Goal: Information Seeking & Learning: Learn about a topic

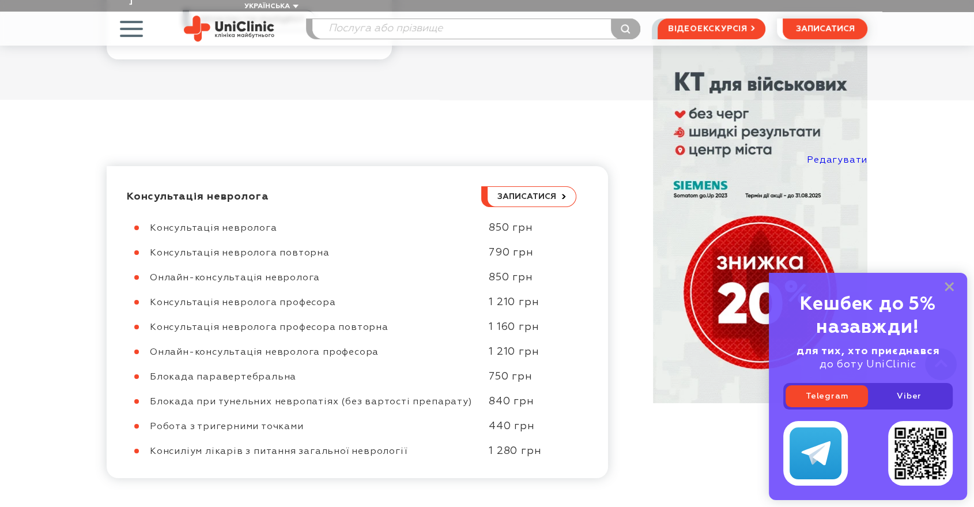
scroll to position [384, 0]
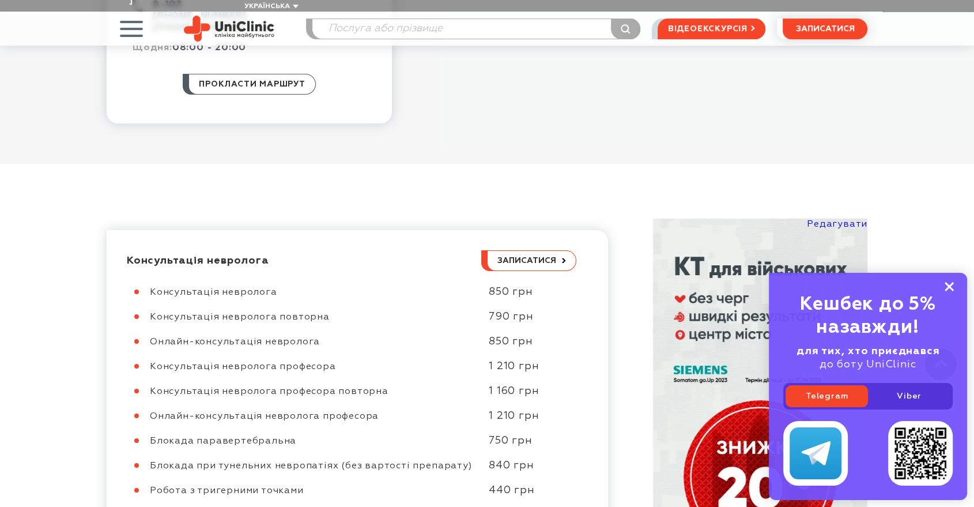
click at [952, 288] on icon at bounding box center [949, 287] width 9 height 10
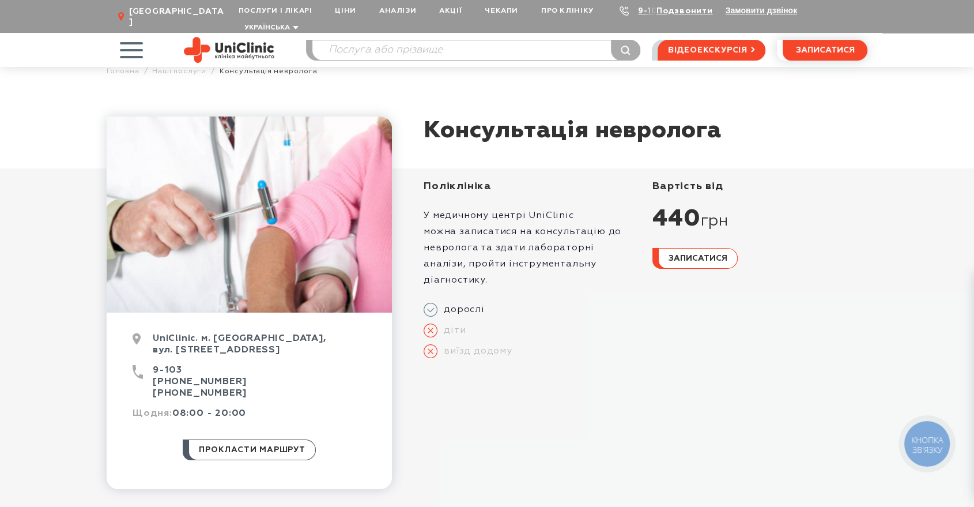
scroll to position [0, 0]
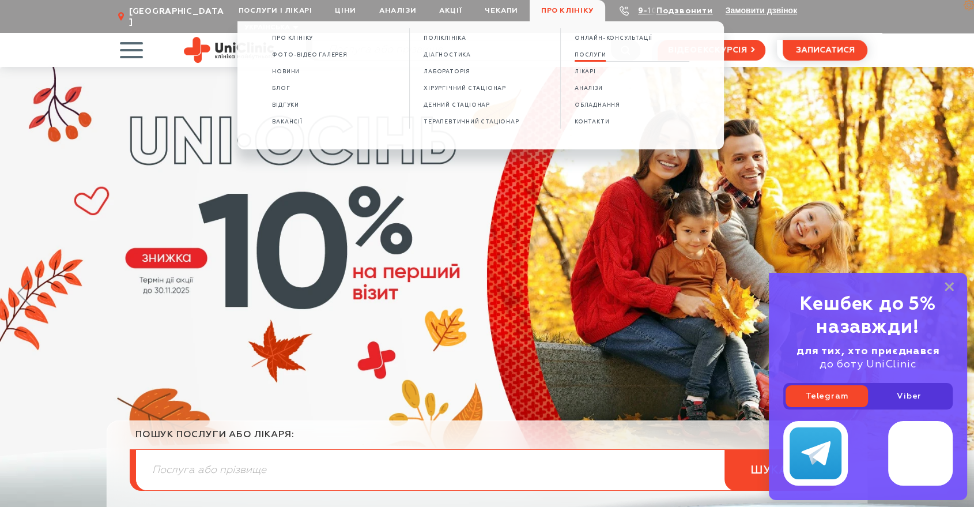
click at [593, 54] on span "ПОСЛУГИ" at bounding box center [591, 55] width 32 height 6
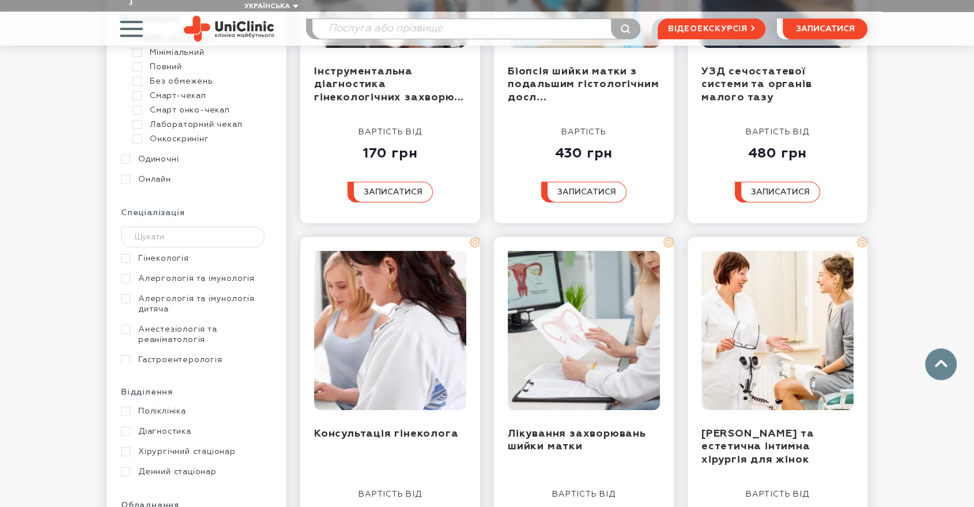
scroll to position [320, 0]
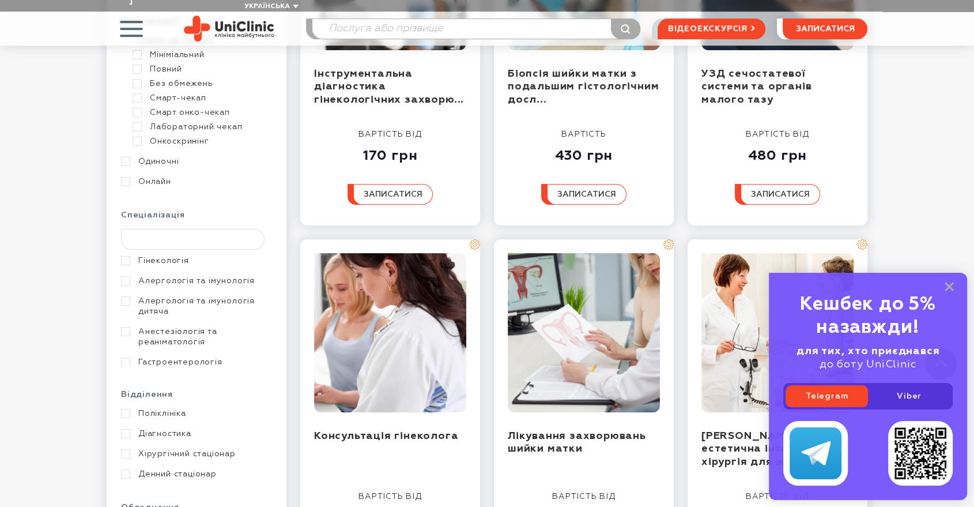
click at [160, 229] on input "text" at bounding box center [193, 239] width 144 height 21
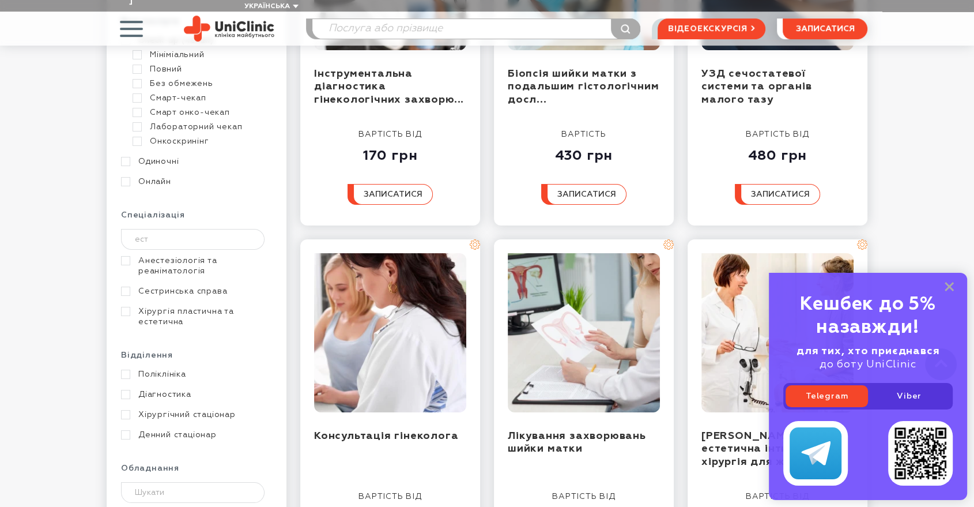
type input "ест"
click at [172, 306] on link "Хірургія пластична та естетична" at bounding box center [195, 316] width 148 height 21
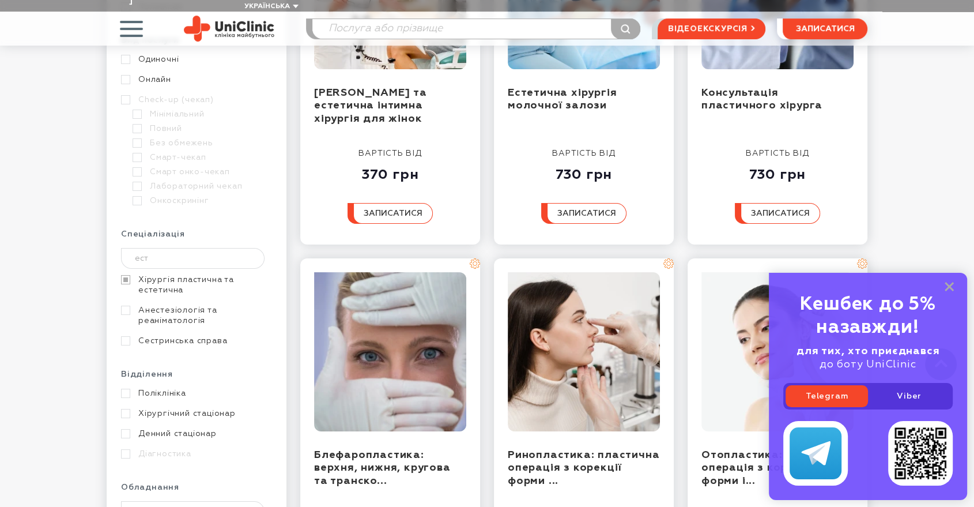
click at [954, 291] on div "Кешбек до 5% назавжди! для тих, хто приєднався до боту UniClinic Telegram Viber" at bounding box center [868, 386] width 198 height 227
click at [951, 291] on icon at bounding box center [949, 287] width 9 height 10
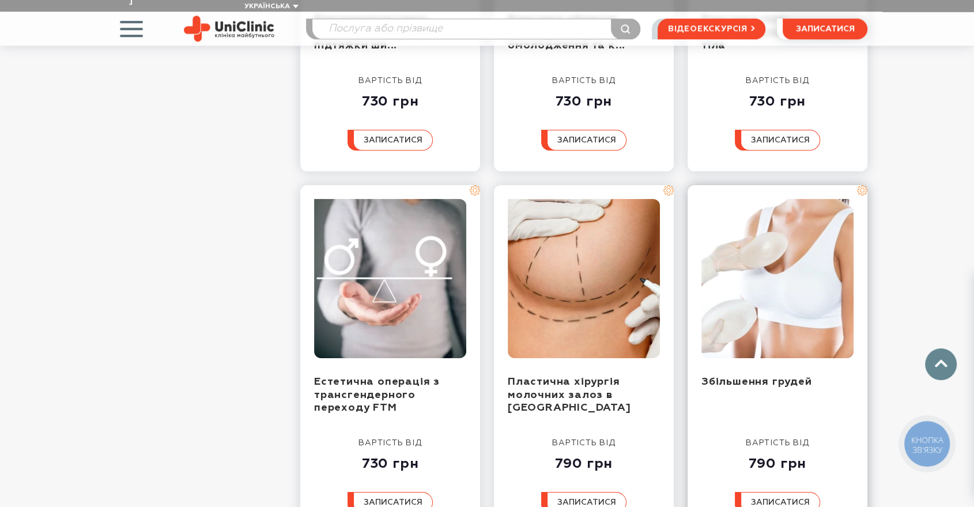
scroll to position [1153, 0]
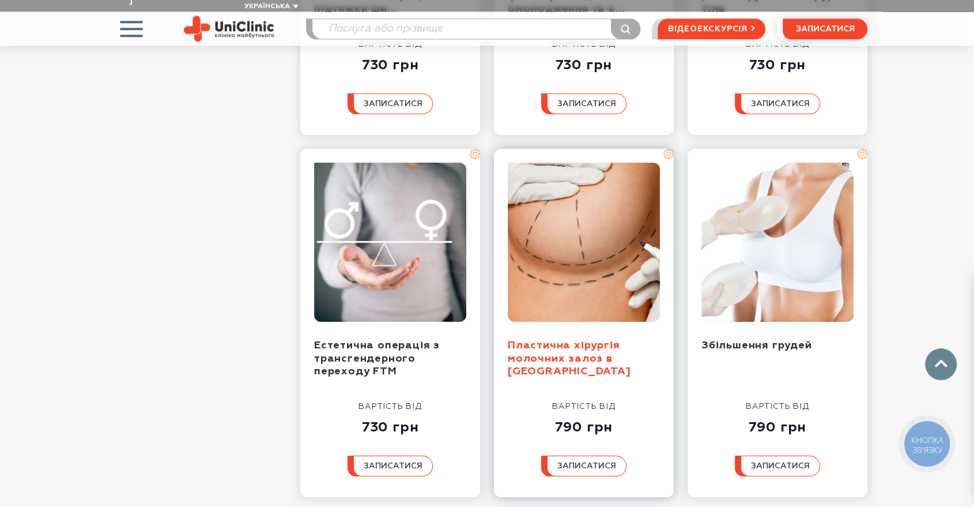
click at [552, 340] on link "Пластична хірургія молочних залоз в Запоріжжі" at bounding box center [569, 358] width 123 height 36
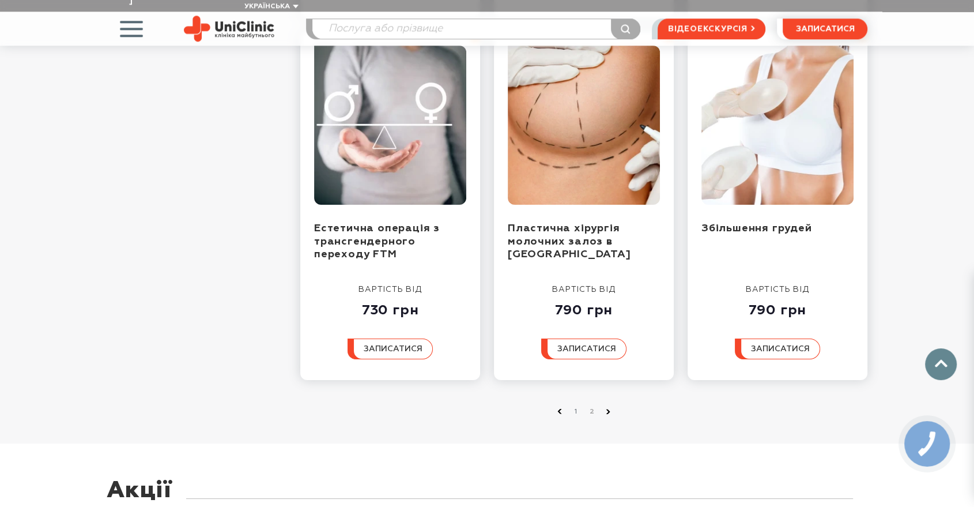
scroll to position [1345, 0]
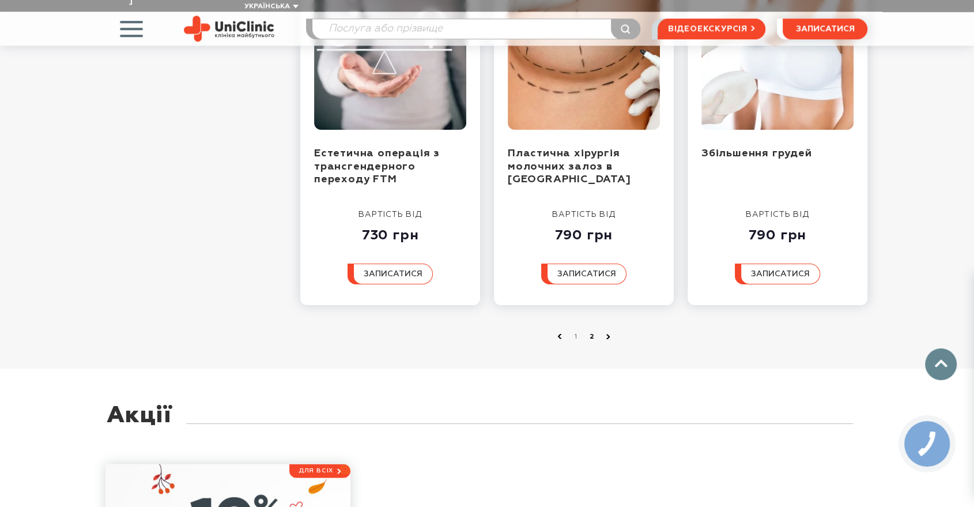
click at [590, 331] on link "2" at bounding box center [592, 337] width 12 height 12
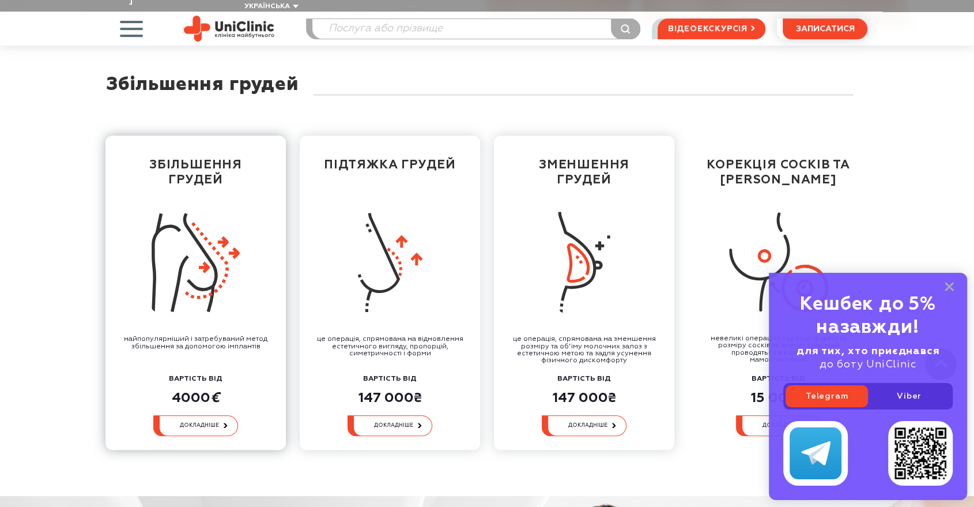
scroll to position [512, 0]
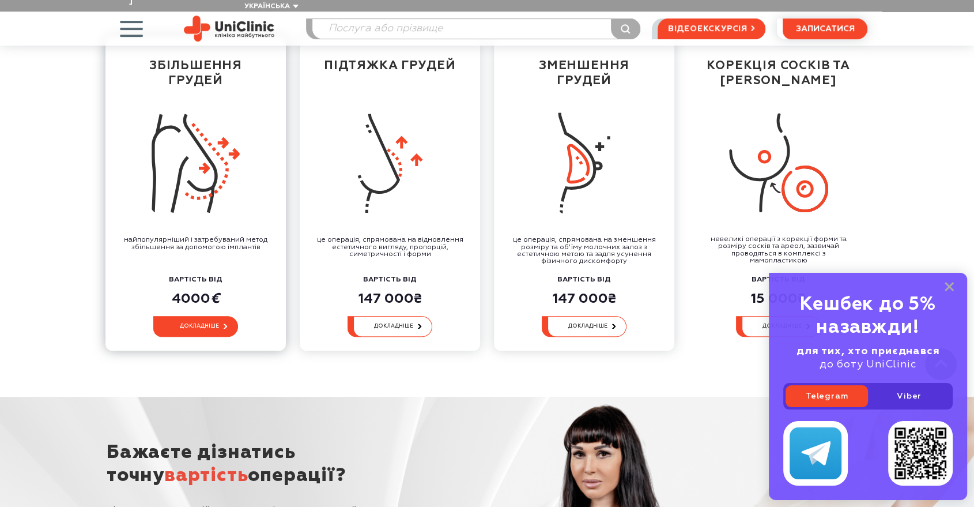
click at [200, 316] on link "докладніше" at bounding box center [195, 326] width 85 height 21
click at [947, 289] on rect at bounding box center [949, 286] width 9 height 9
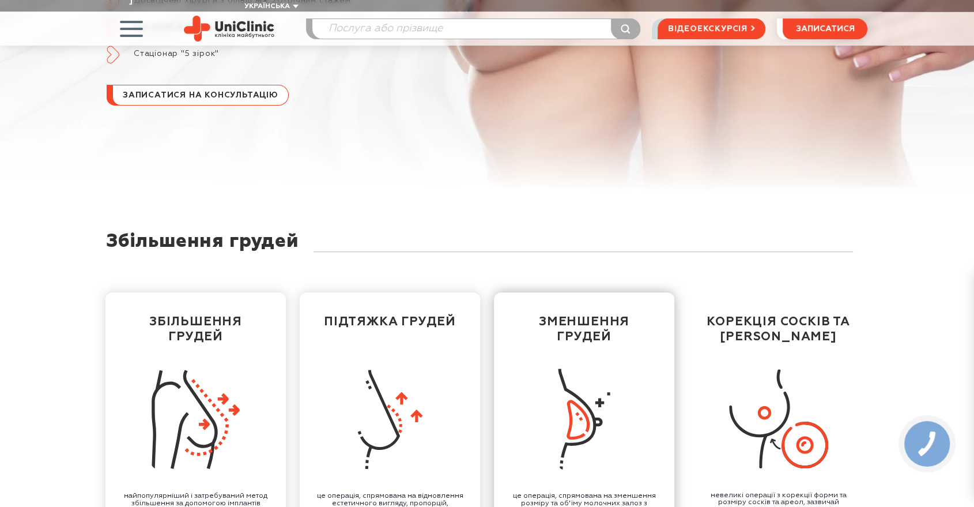
scroll to position [384, 0]
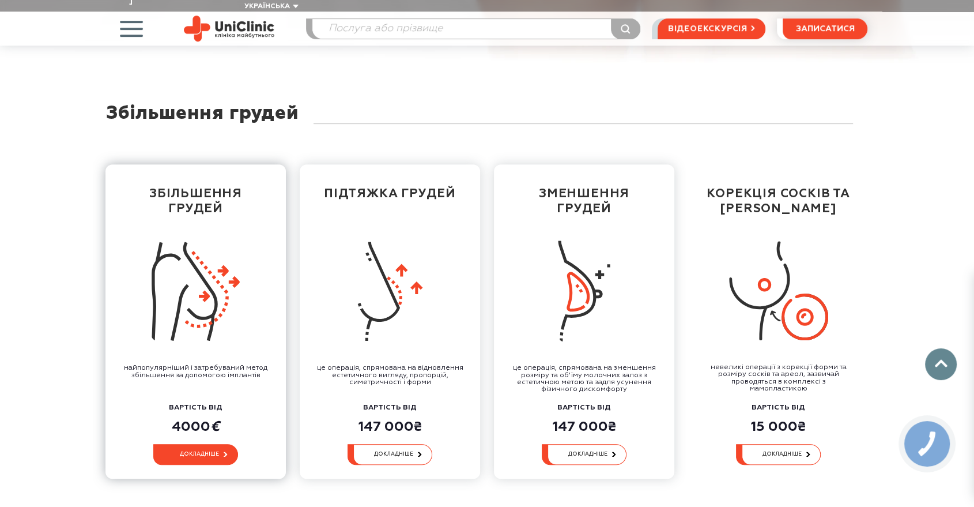
click at [203, 445] on link "докладніше" at bounding box center [195, 454] width 85 height 21
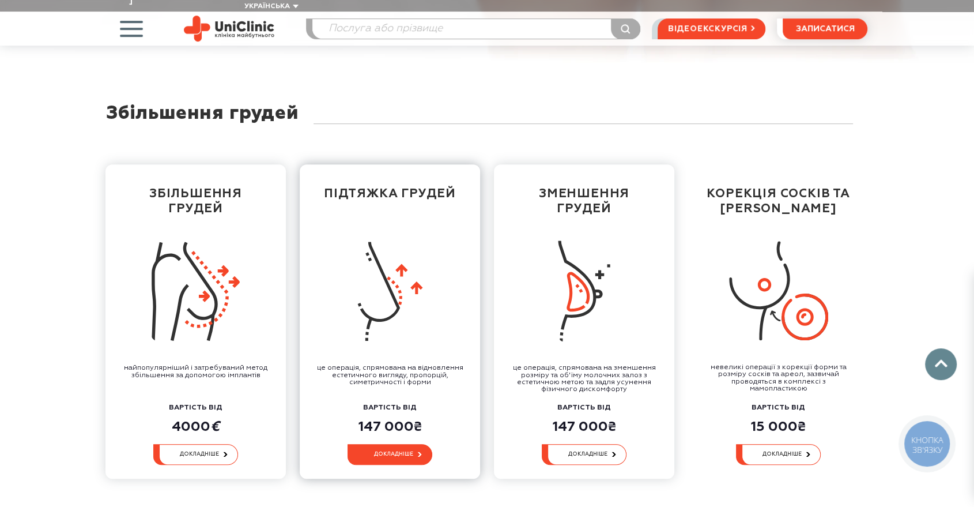
click at [405, 444] on link "докладніше" at bounding box center [390, 454] width 85 height 21
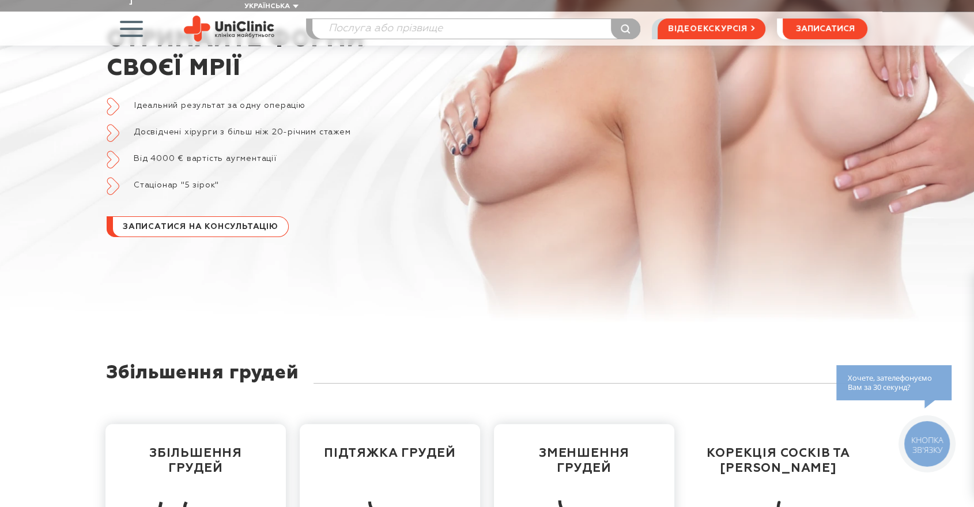
scroll to position [0, 0]
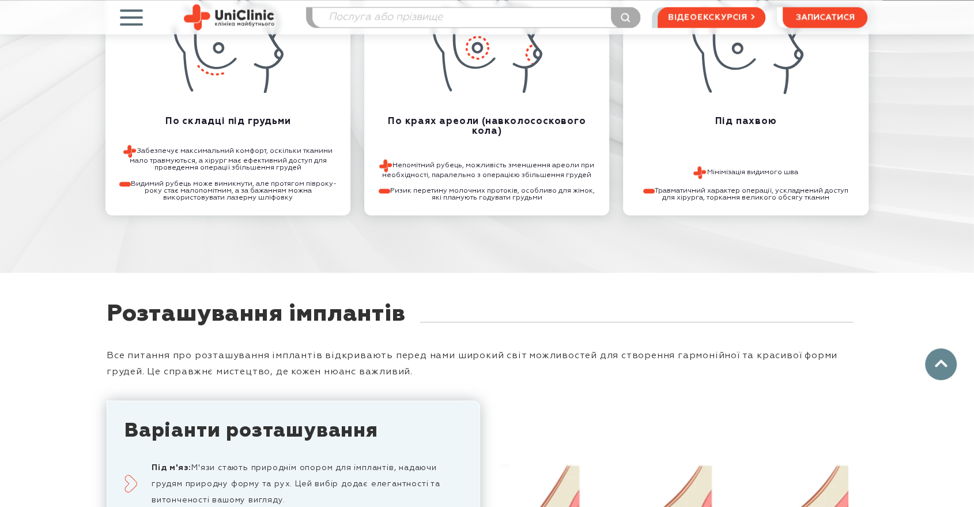
scroll to position [2050, 0]
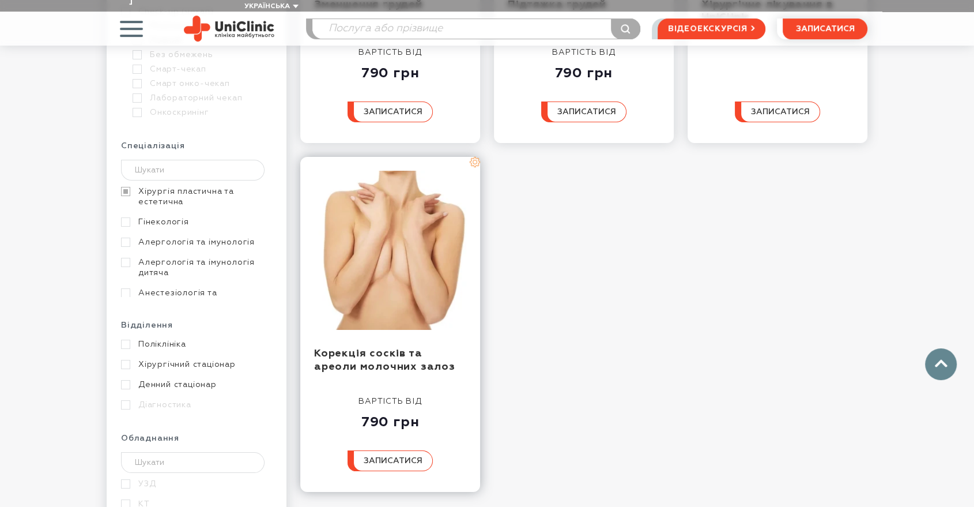
scroll to position [512, 0]
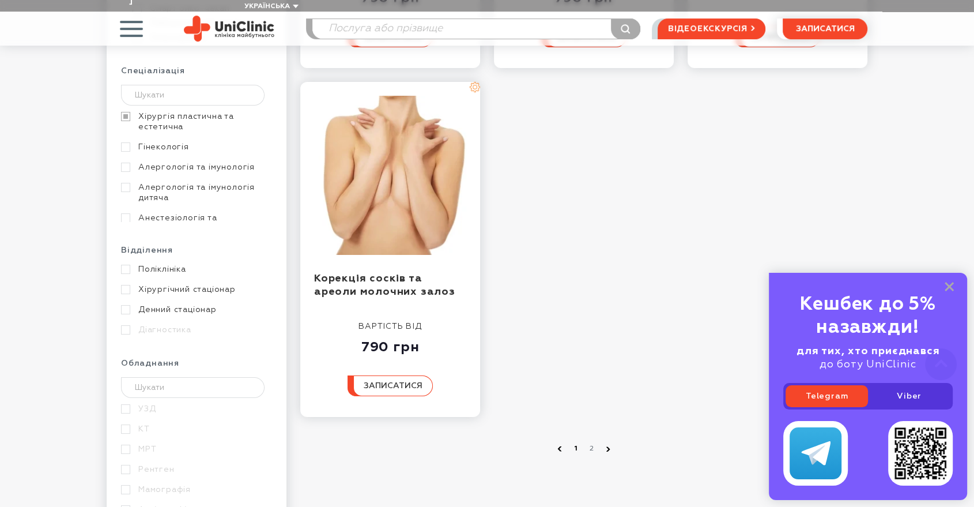
click at [576, 443] on link "1" at bounding box center [576, 449] width 12 height 12
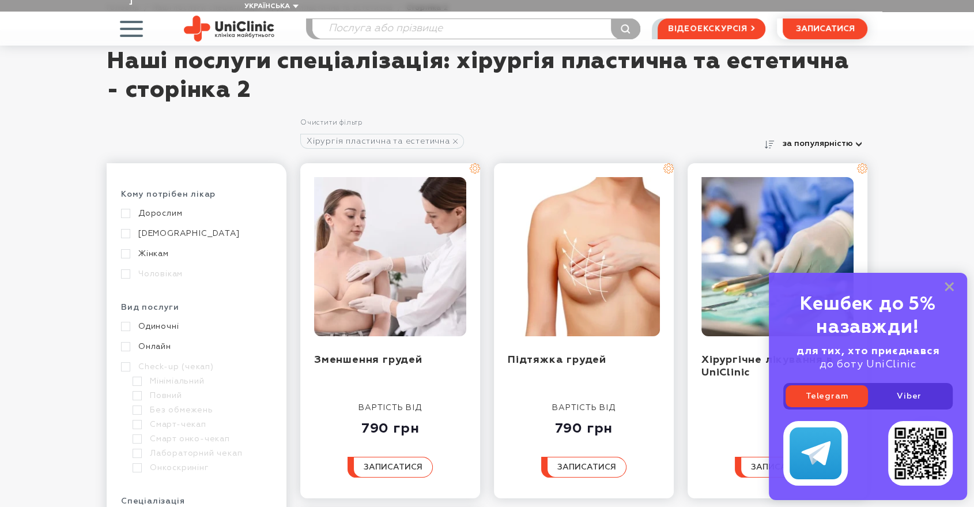
scroll to position [0, 0]
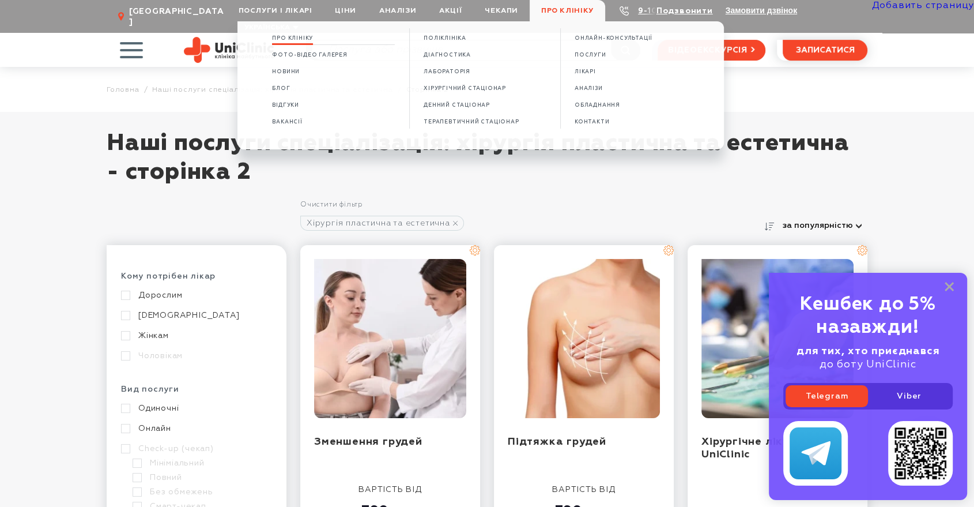
click at [291, 39] on span "Про клініку" at bounding box center [292, 38] width 41 height 6
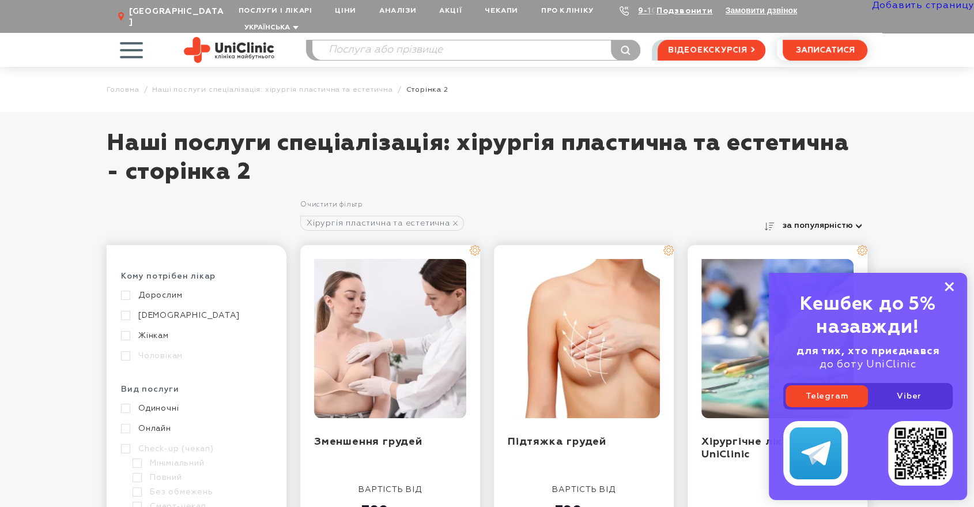
click at [950, 287] on rect at bounding box center [949, 286] width 9 height 9
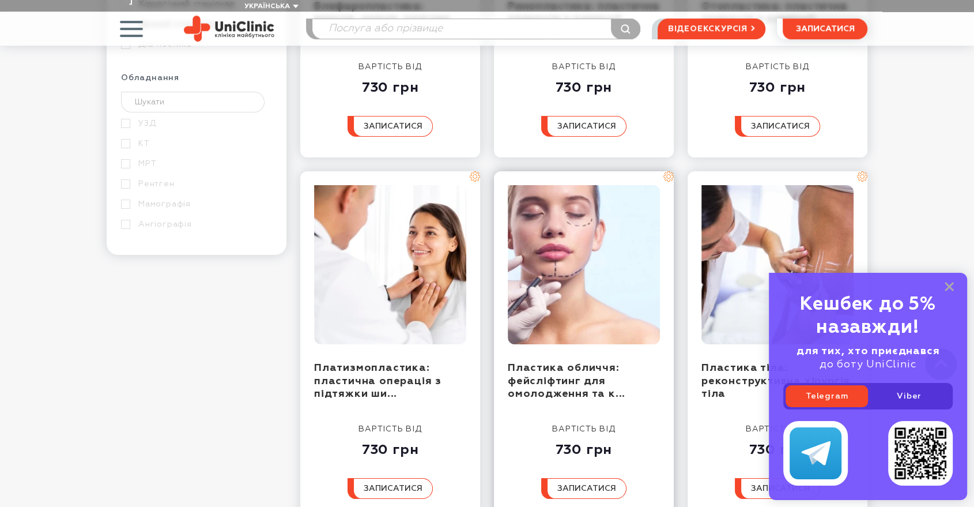
scroll to position [705, 0]
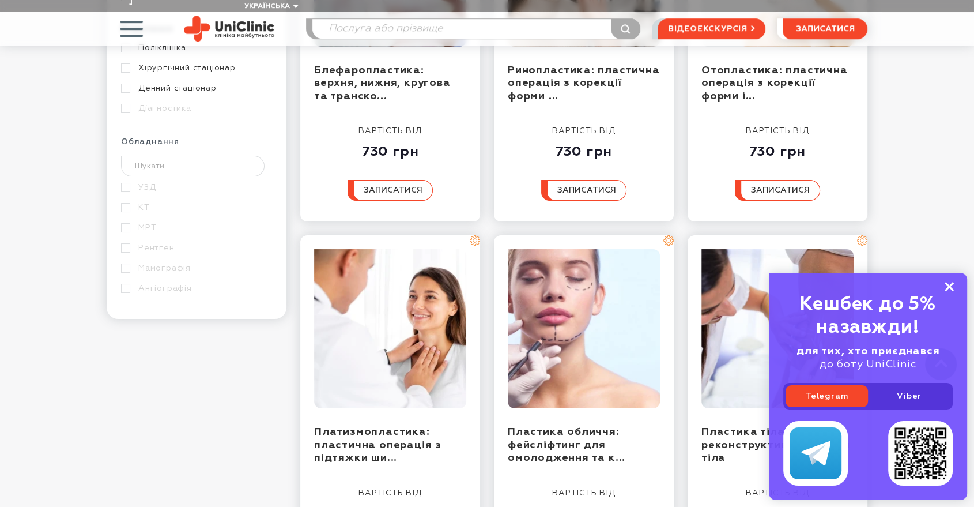
click at [946, 287] on icon at bounding box center [949, 287] width 9 height 10
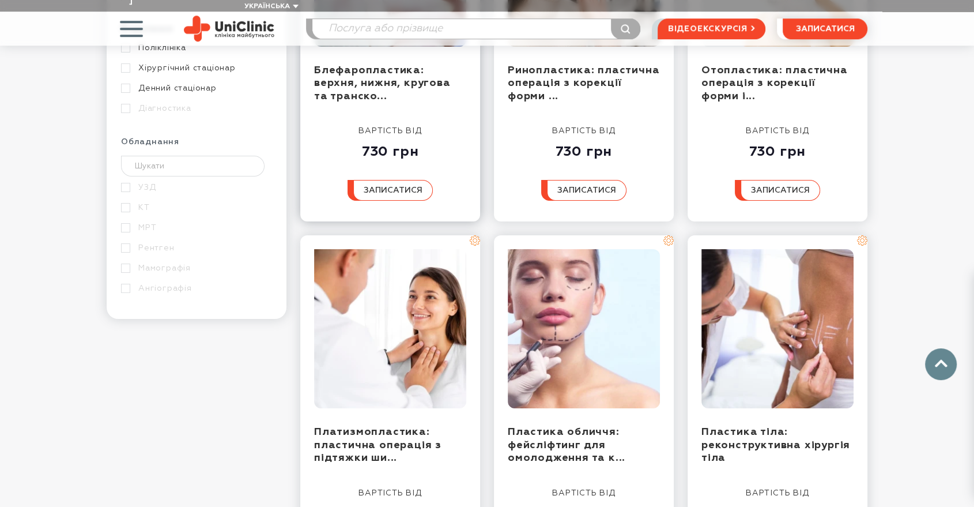
scroll to position [512, 0]
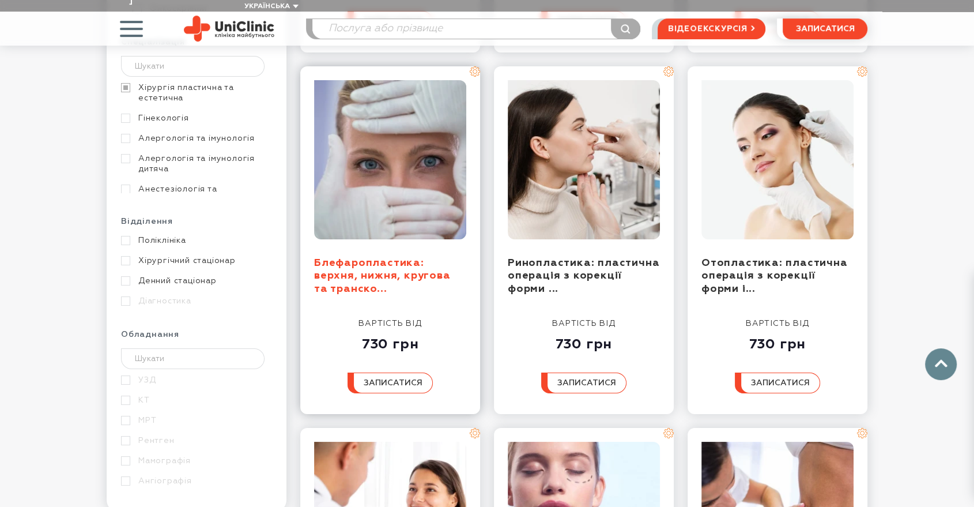
click at [376, 258] on link "Блефаропластика: верхня, нижня, кругова та транско..." at bounding box center [382, 276] width 137 height 36
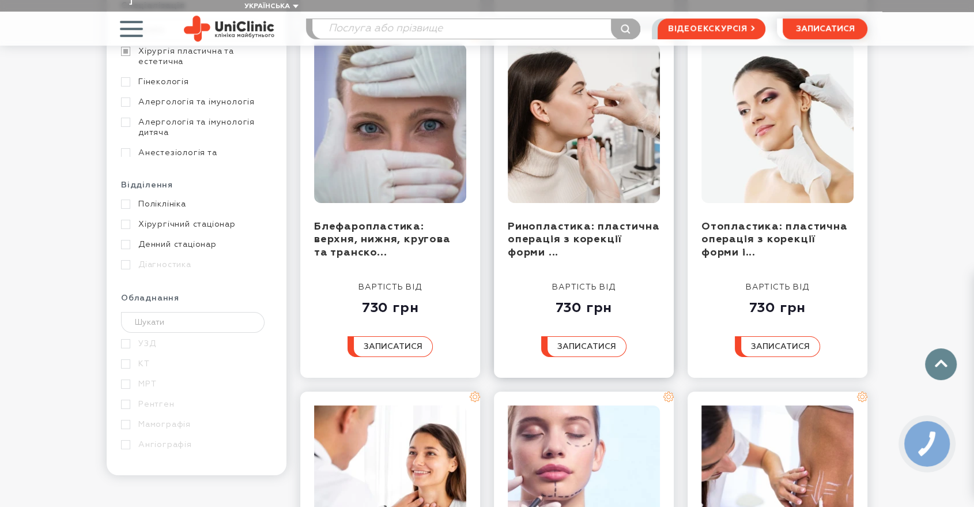
scroll to position [577, 0]
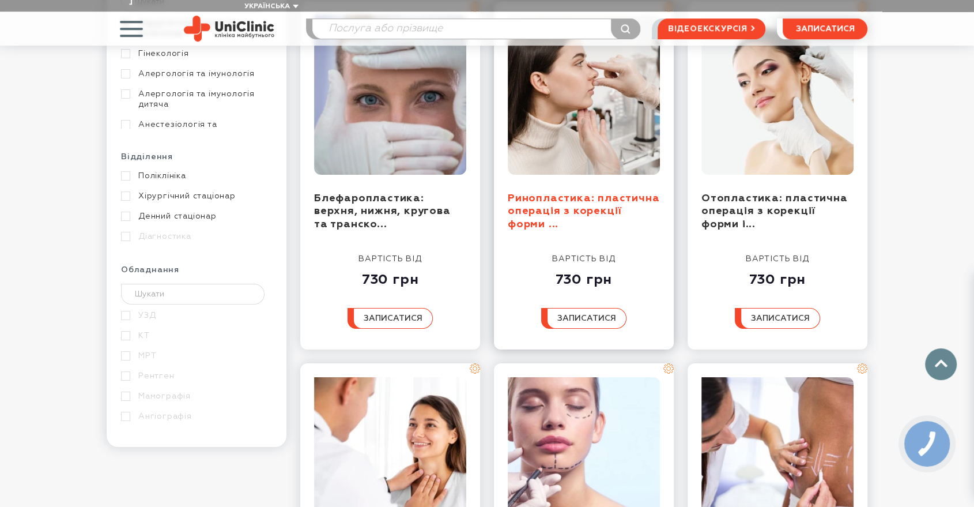
click at [525, 193] on link "Ринопластика: пластична операція з корекції форми ..." at bounding box center [584, 211] width 152 height 36
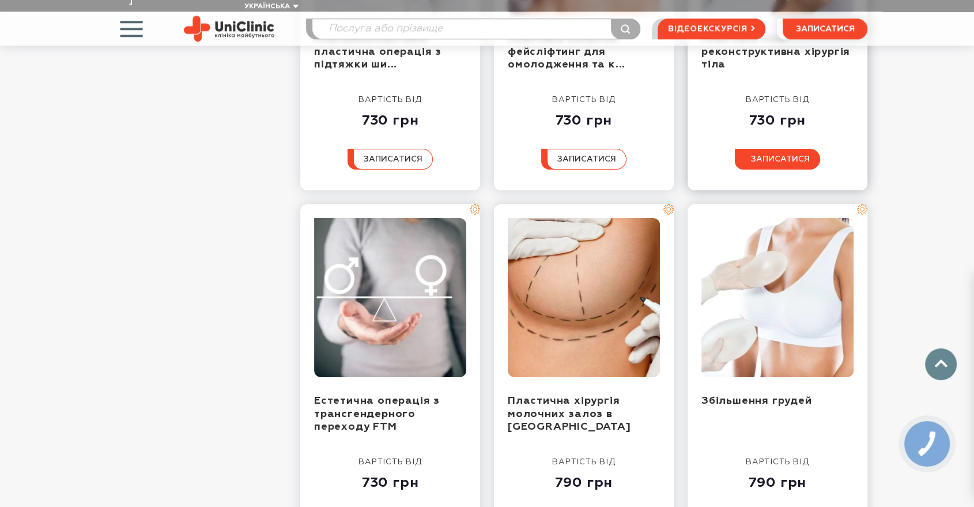
scroll to position [1025, 0]
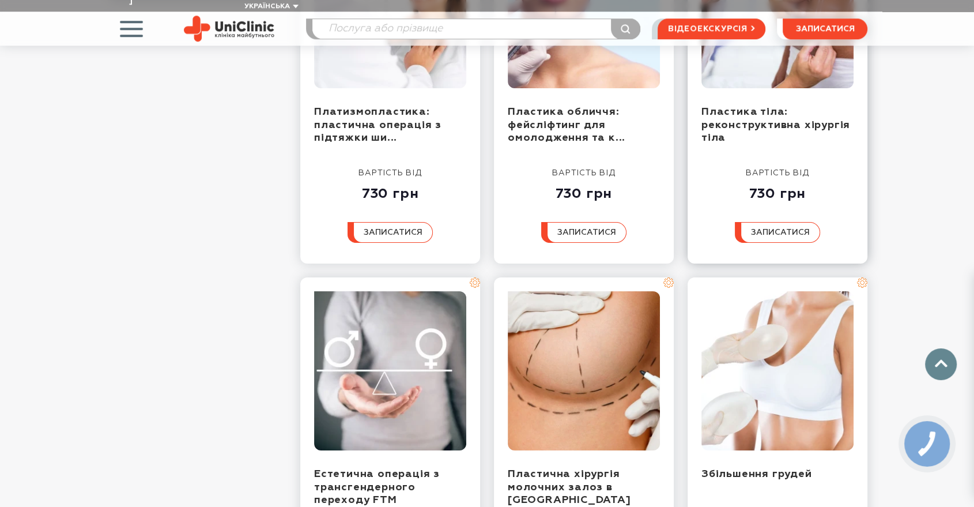
click at [741, 91] on div at bounding box center [778, 17] width 152 height 176
click at [740, 107] on link "Пластика тіла: реконструктивна хірургія тіла" at bounding box center [776, 125] width 149 height 36
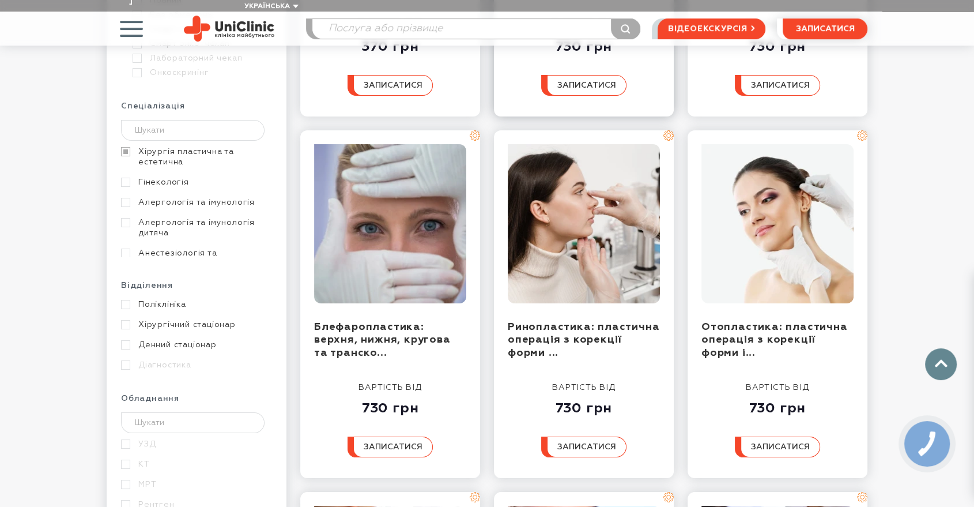
scroll to position [705, 0]
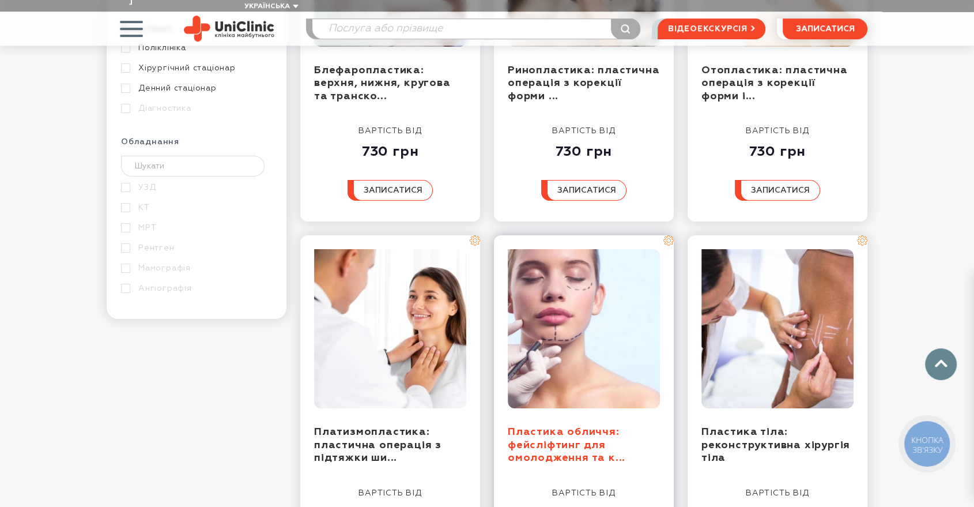
click at [530, 430] on link "Пластика обличчя: фейсліфтинг для омолодження та к..." at bounding box center [567, 445] width 118 height 36
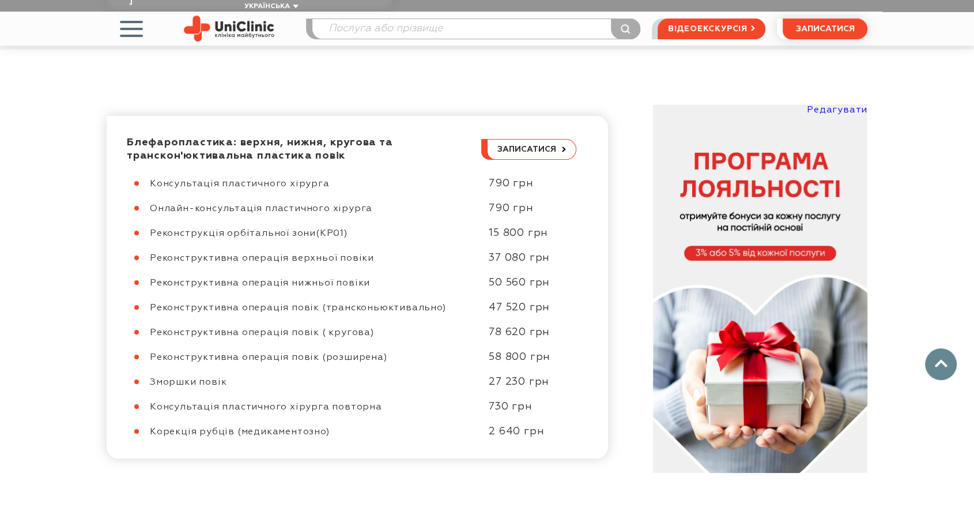
scroll to position [577, 0]
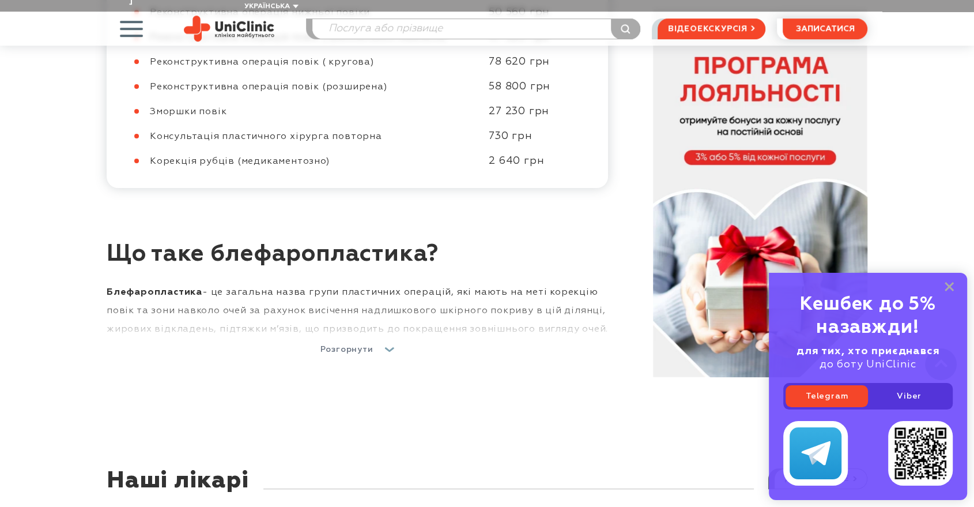
click at [366, 345] on span "Розгорнути" at bounding box center [347, 349] width 53 height 8
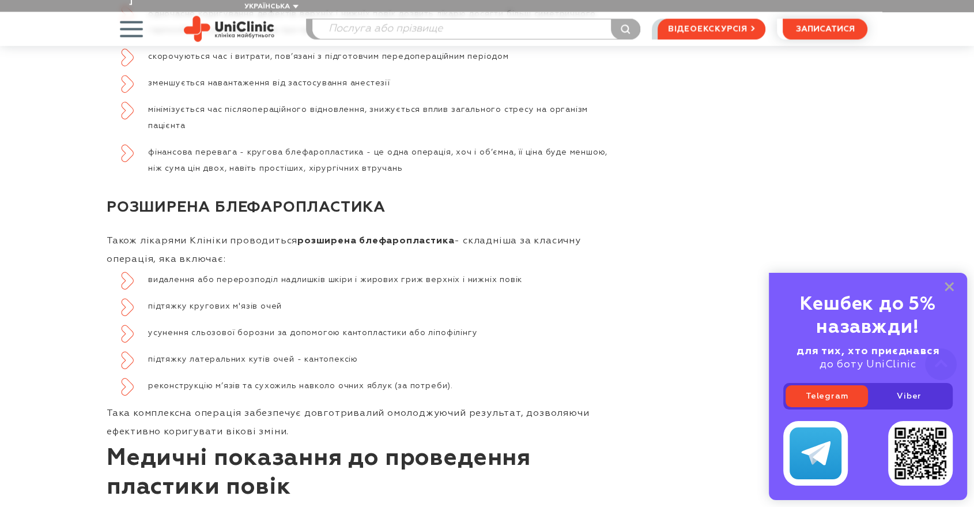
scroll to position [2242, 0]
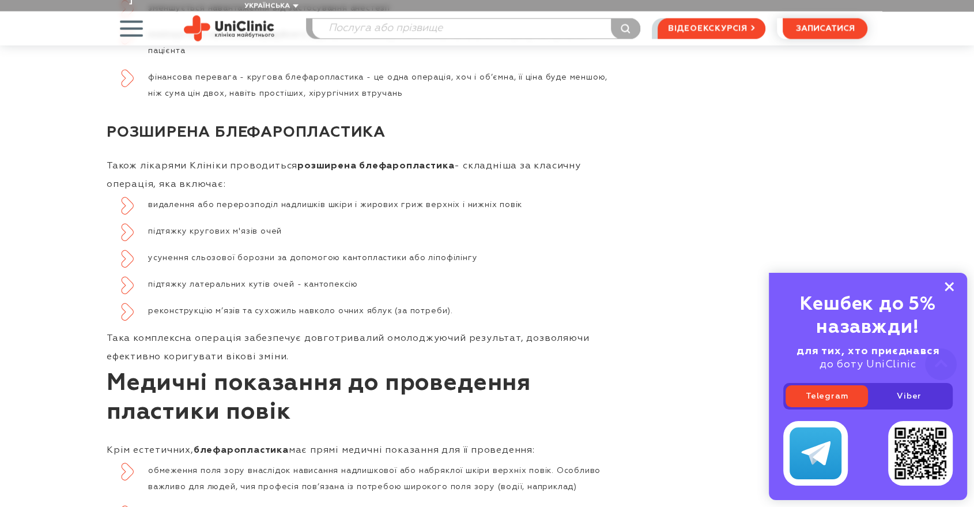
click at [950, 285] on icon at bounding box center [949, 287] width 9 height 10
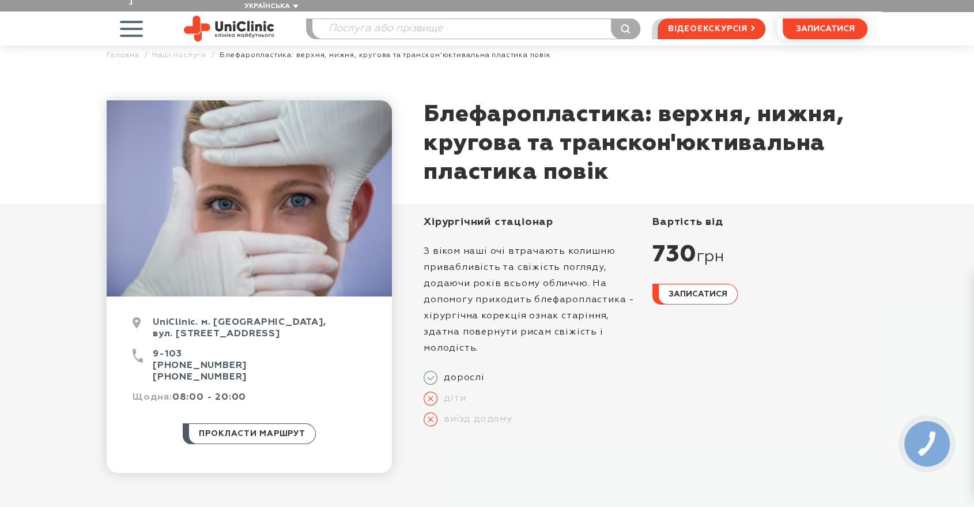
scroll to position [0, 0]
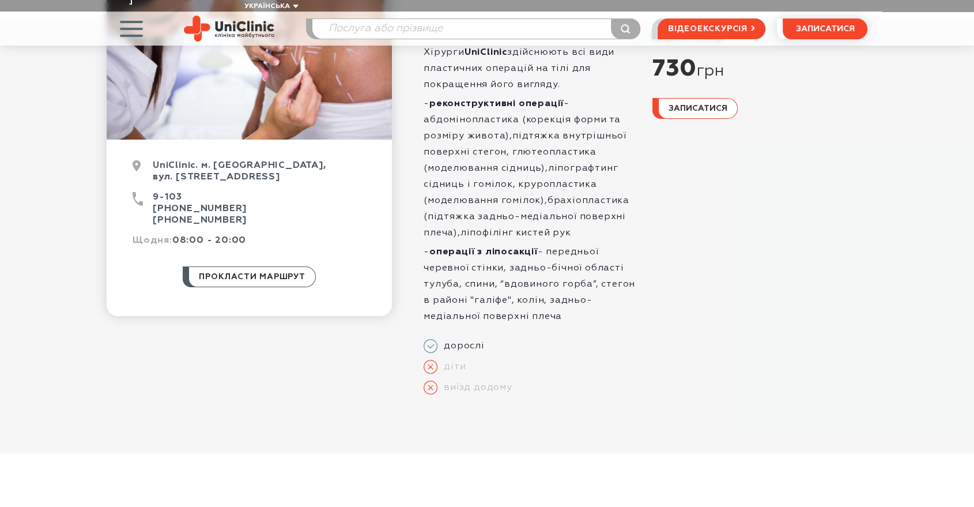
scroll to position [192, 0]
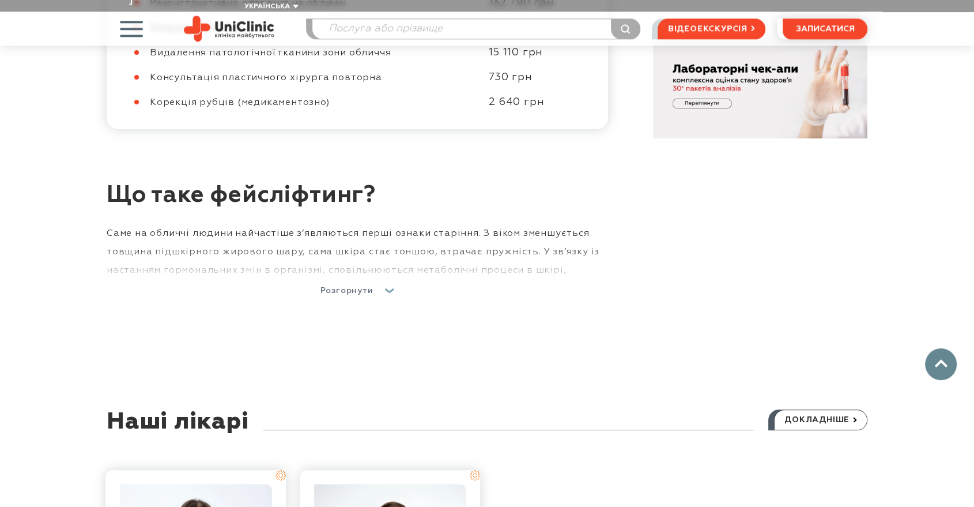
scroll to position [1217, 0]
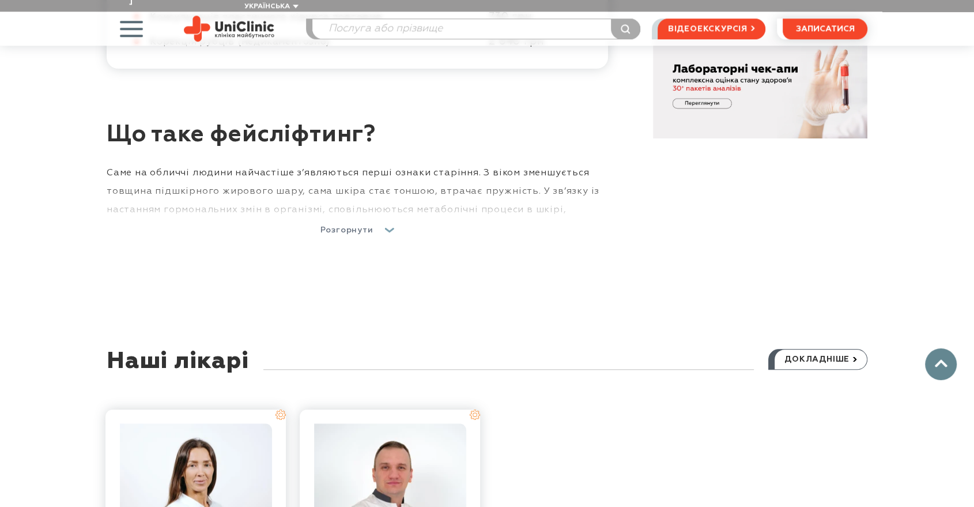
click at [353, 226] on span "Розгорнути" at bounding box center [347, 230] width 53 height 8
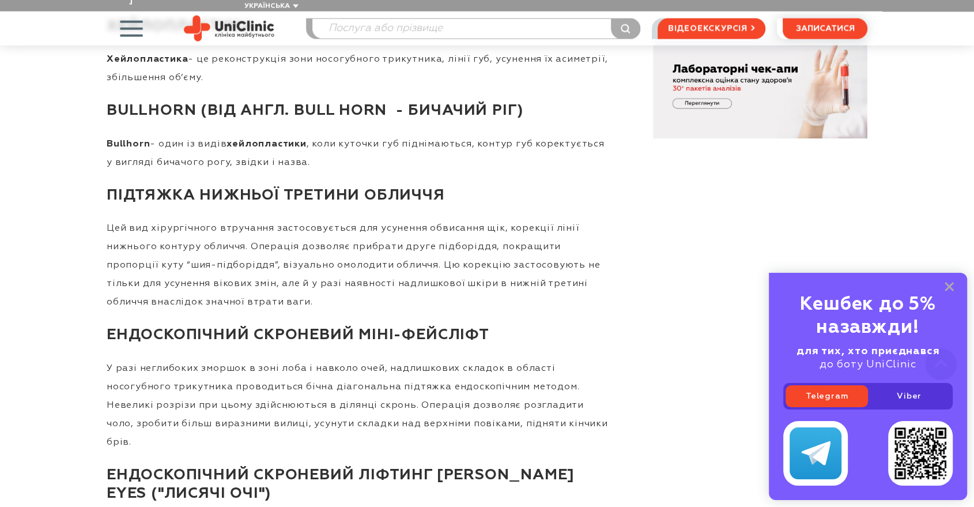
scroll to position [2690, 0]
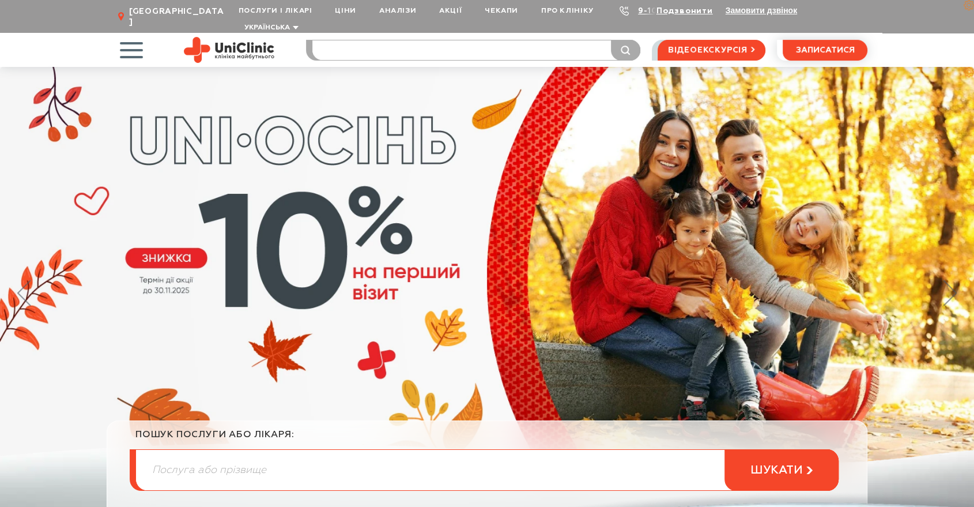
click at [356, 40] on input "search" at bounding box center [475, 50] width 327 height 20
type input "невро"
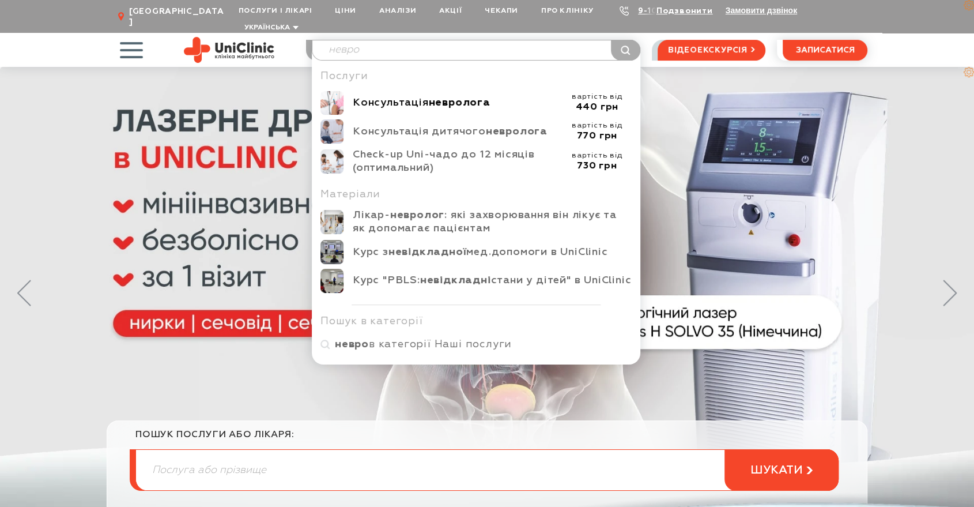
click at [383, 96] on div "Консультація невролога" at bounding box center [458, 102] width 210 height 13
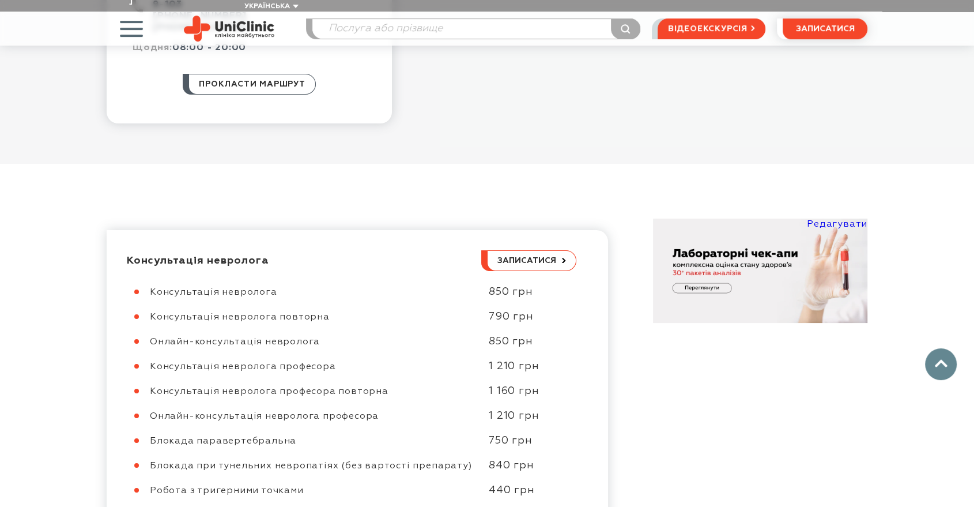
scroll to position [448, 0]
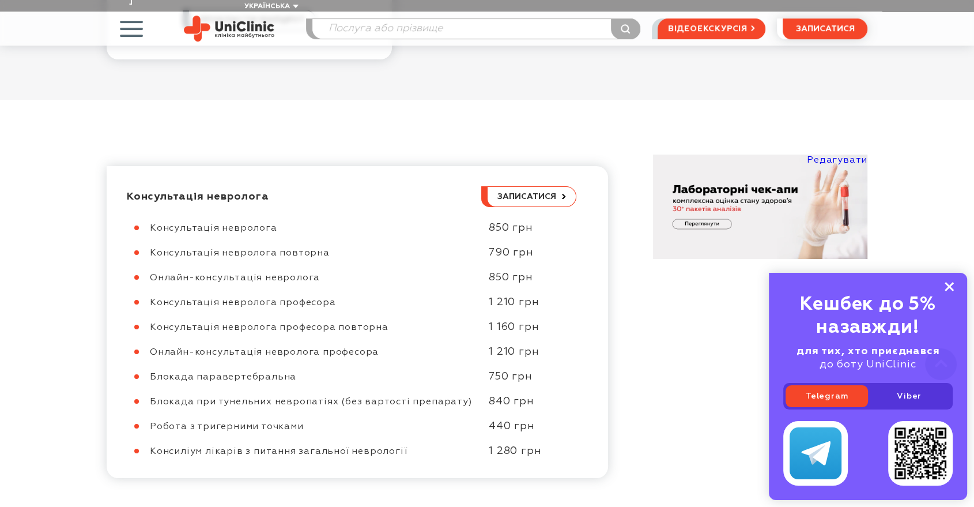
click at [947, 289] on rect at bounding box center [949, 286] width 9 height 9
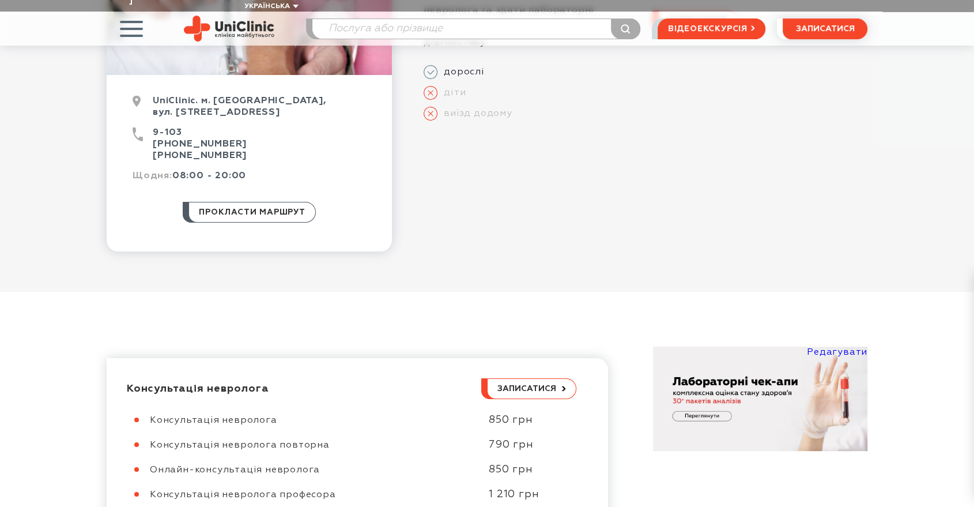
scroll to position [0, 0]
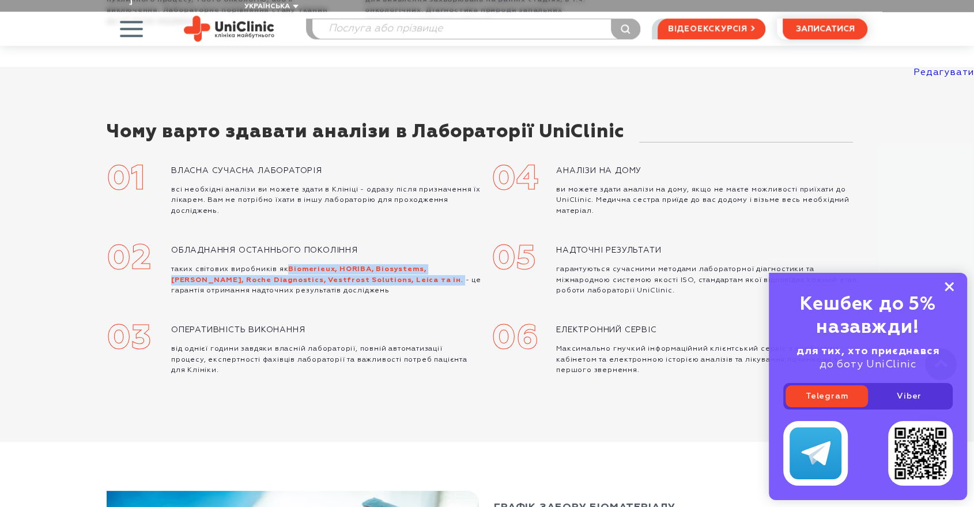
click at [952, 289] on icon at bounding box center [949, 287] width 9 height 10
